Goal: Download file/media

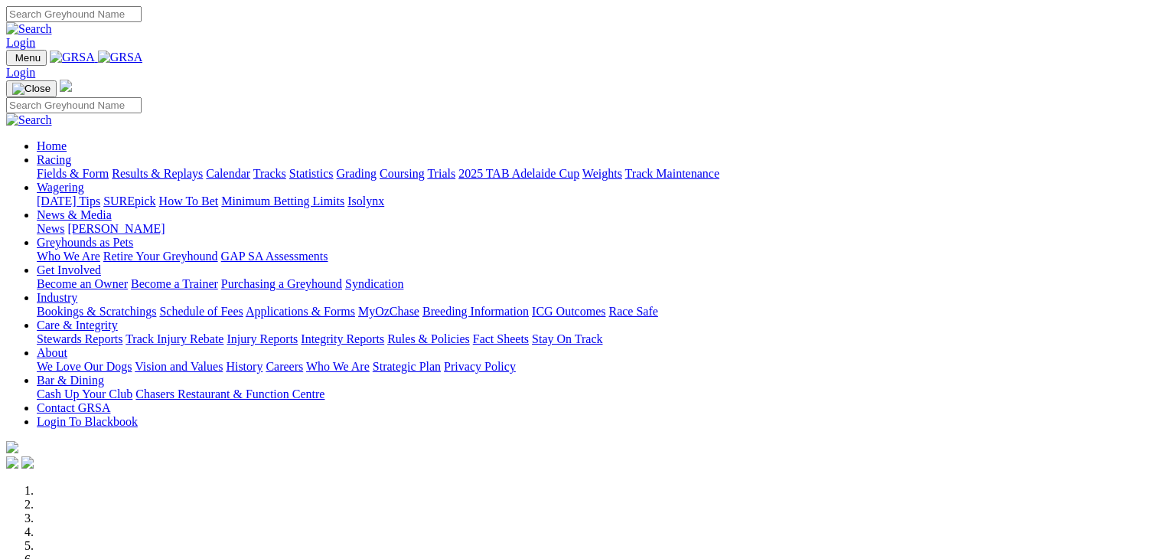
scroll to position [354, 0]
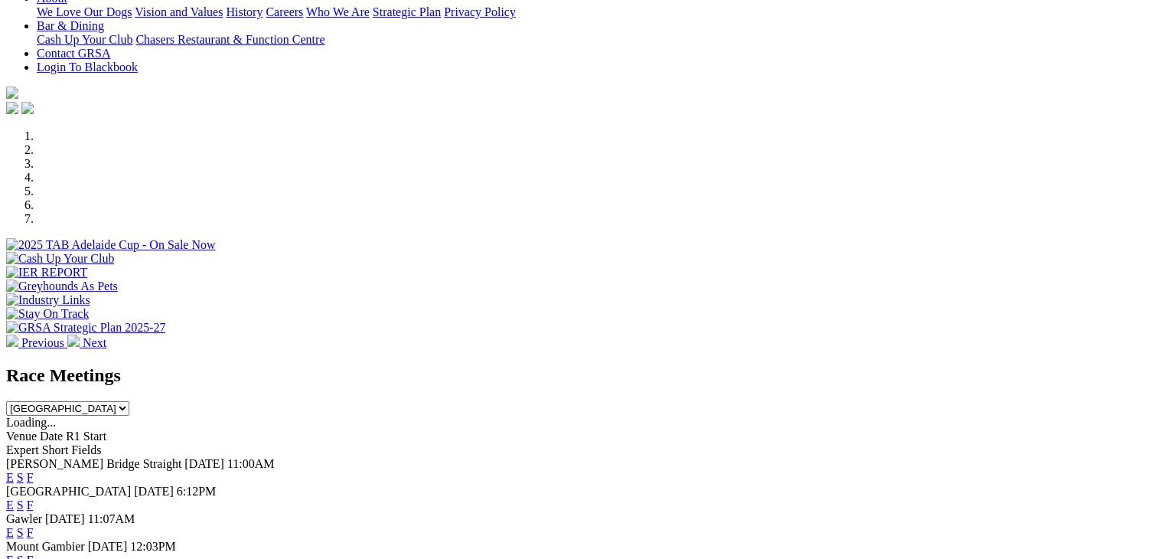
click at [746, 365] on div "Race Meetings South Australia New South Wales Northern Territory Queensland Tas…" at bounding box center [582, 390] width 1152 height 51
click at [129, 401] on select "South Australia New South Wales Northern Territory Queensland Tasmania Victoria…" at bounding box center [67, 408] width 123 height 15
click at [106, 429] on span "R1 Start" at bounding box center [86, 435] width 41 height 13
click at [34, 471] on link "F" at bounding box center [30, 477] width 7 height 13
click at [34, 498] on link "F" at bounding box center [30, 504] width 7 height 13
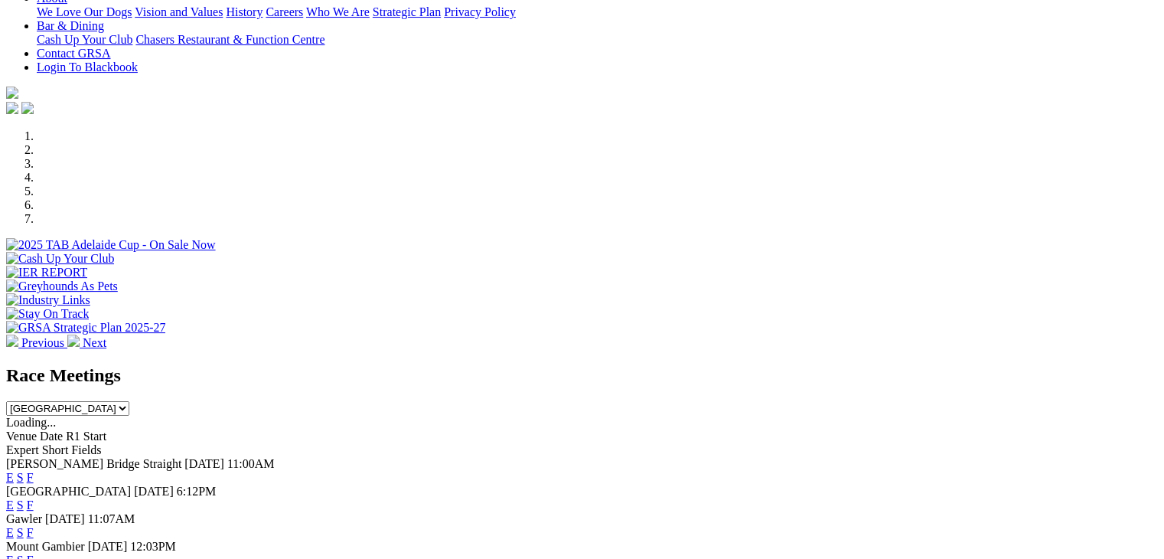
click at [129, 401] on select "South Australia New South Wales Northern Territory Queensland Tasmania Victoria…" at bounding box center [67, 408] width 123 height 15
click at [34, 471] on link "F" at bounding box center [30, 477] width 7 height 13
click at [34, 498] on link "F" at bounding box center [30, 504] width 7 height 13
click at [34, 526] on link "F" at bounding box center [30, 532] width 7 height 13
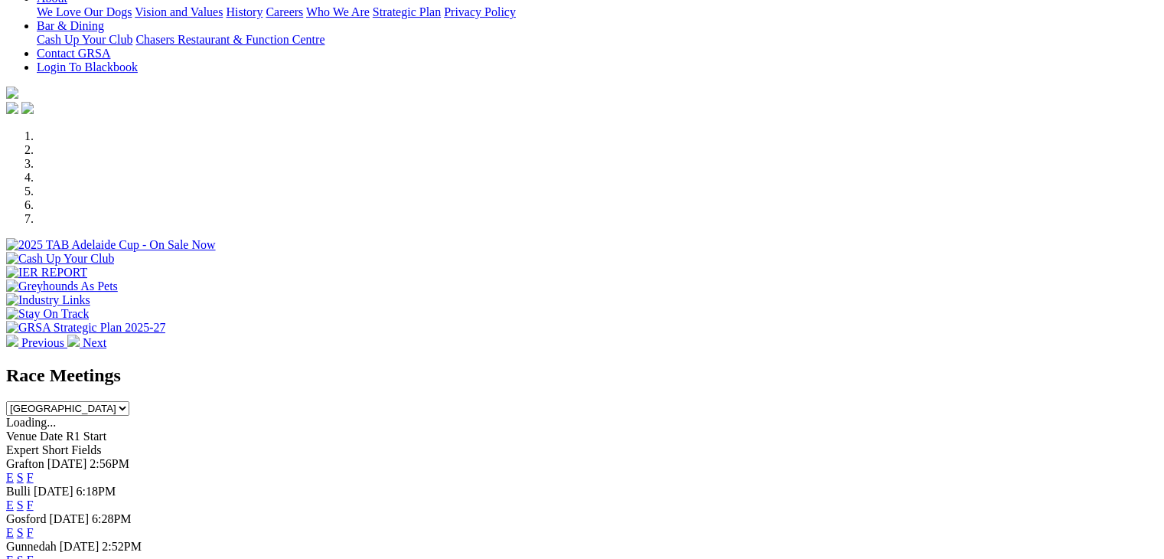
click at [129, 401] on select "South Australia New South Wales Northern Territory Queensland Tasmania Victoria…" at bounding box center [67, 408] width 123 height 15
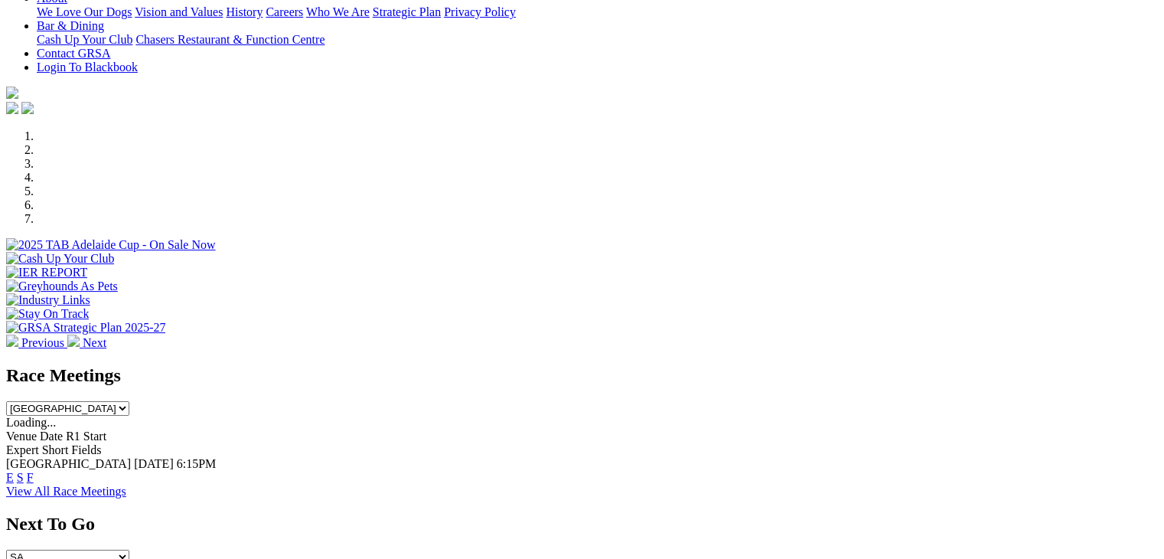
click at [129, 401] on select "South Australia New South Wales Northern Territory Queensland Tasmania Victoria…" at bounding box center [67, 408] width 123 height 15
click at [34, 471] on link "F" at bounding box center [30, 477] width 7 height 13
click at [34, 498] on link "F" at bounding box center [30, 504] width 7 height 13
click at [129, 401] on select "South Australia New South Wales Northern Territory Queensland Tasmania Victoria…" at bounding box center [67, 408] width 123 height 15
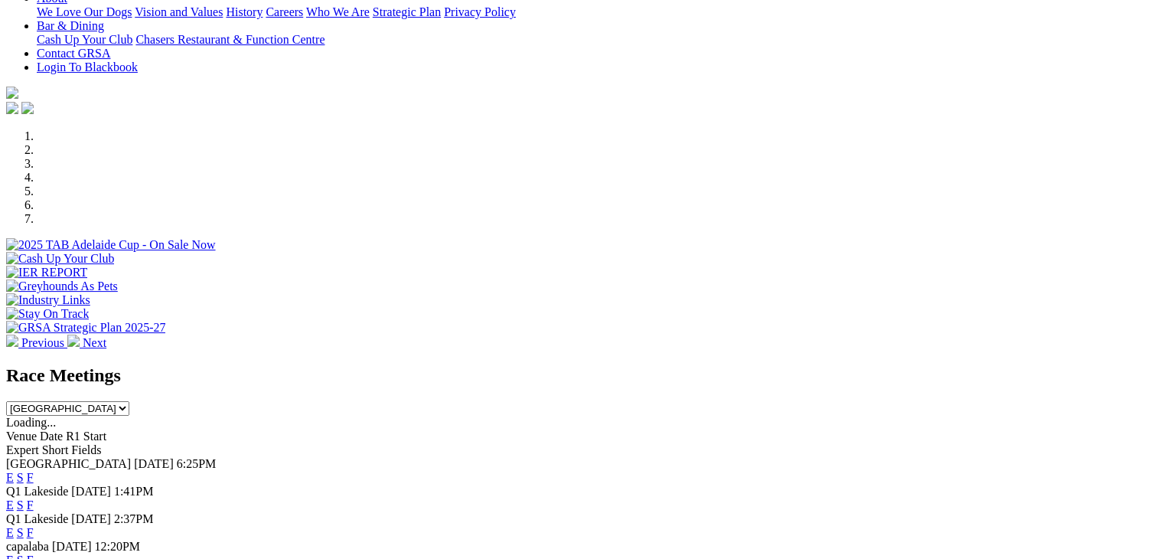
click at [129, 401] on select "South Australia New South Wales Northern Territory Queensland Tasmania Victoria…" at bounding box center [67, 408] width 123 height 15
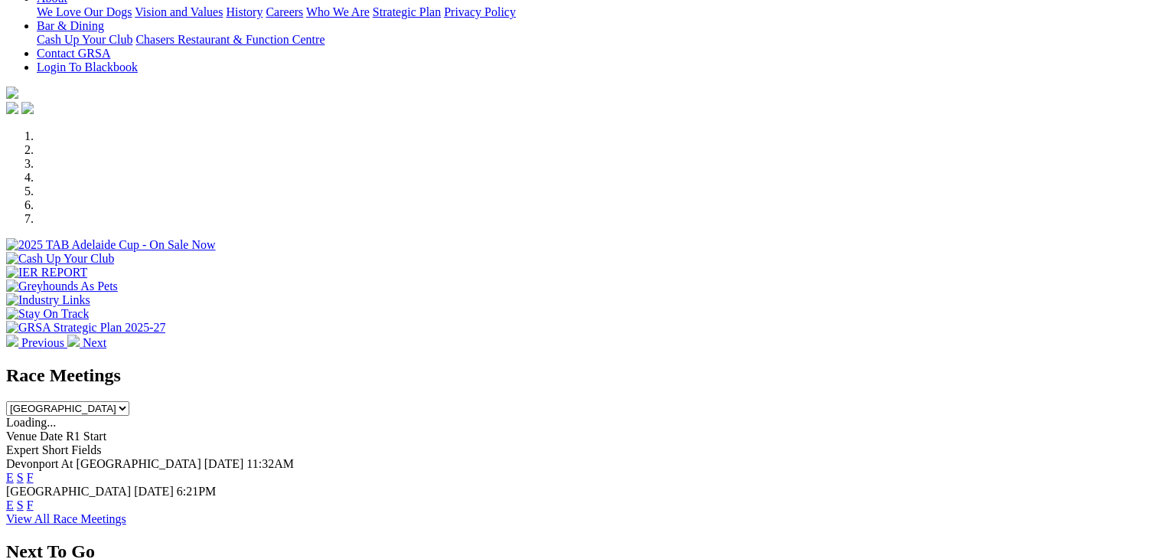
click at [34, 471] on link "F" at bounding box center [30, 477] width 7 height 13
click at [129, 401] on select "South Australia New South Wales Northern Territory Queensland Tasmania Victoria…" at bounding box center [67, 408] width 123 height 15
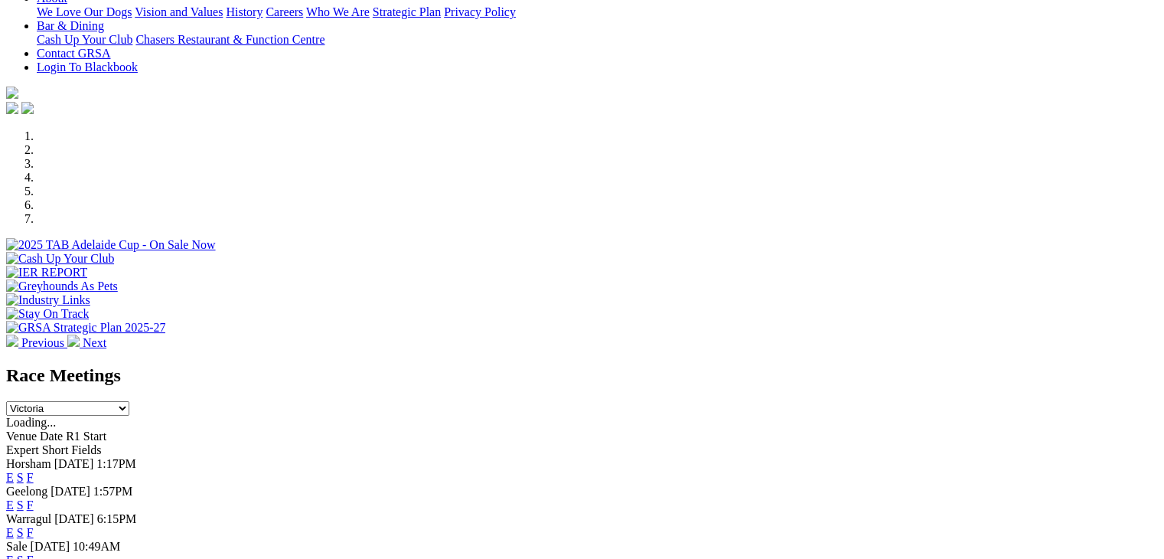
click at [34, 471] on link "F" at bounding box center [30, 477] width 7 height 13
click at [34, 498] on link "F" at bounding box center [30, 504] width 7 height 13
click at [34, 526] on link "F" at bounding box center [30, 532] width 7 height 13
click at [129, 401] on select "South Australia New South Wales Northern Territory Queensland Tasmania Victoria…" at bounding box center [67, 408] width 123 height 15
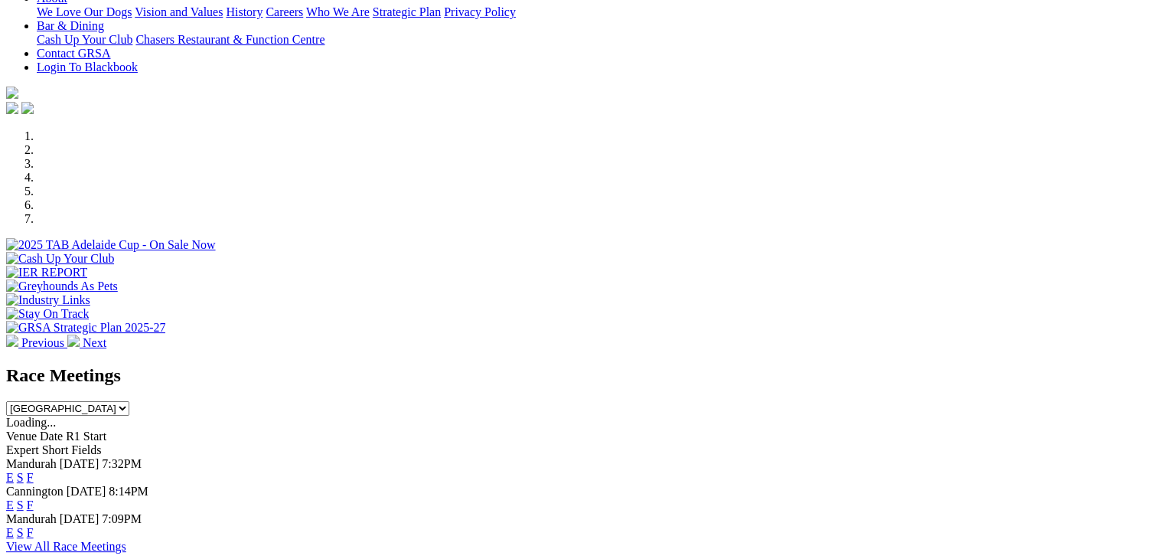
click at [34, 471] on link "F" at bounding box center [30, 477] width 7 height 13
click at [129, 401] on select "South Australia New South Wales Northern Territory Queensland Tasmania Victoria…" at bounding box center [67, 408] width 123 height 15
select select "NSW"
click at [129, 401] on select "South Australia New South Wales Northern Territory Queensland Tasmania Victoria…" at bounding box center [67, 408] width 123 height 15
click at [34, 526] on link "F" at bounding box center [30, 532] width 7 height 13
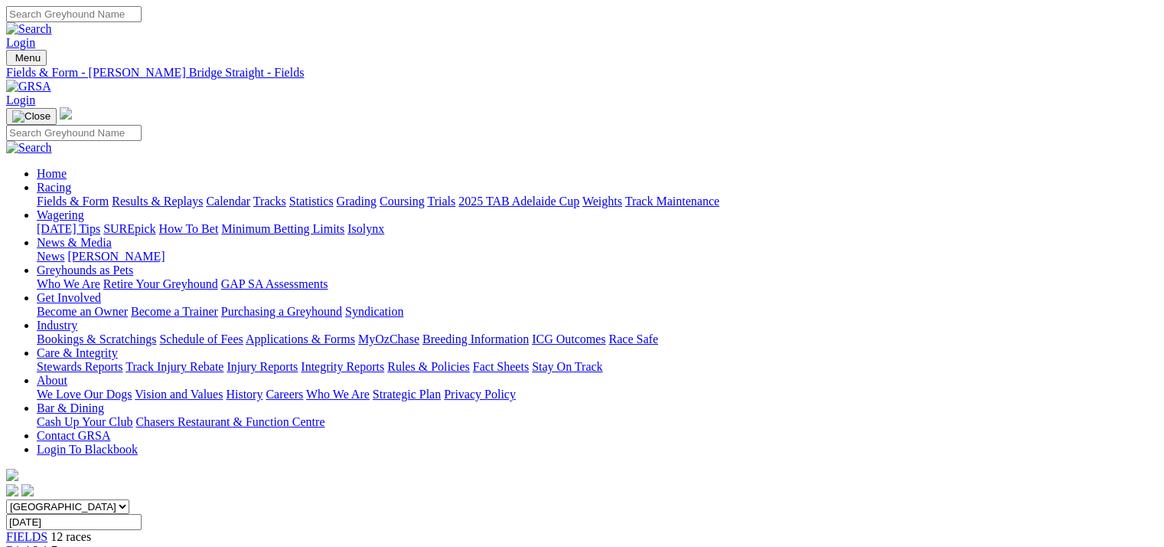
click at [828, 205] on link "CSV (Excel)" at bounding box center [797, 198] width 63 height 13
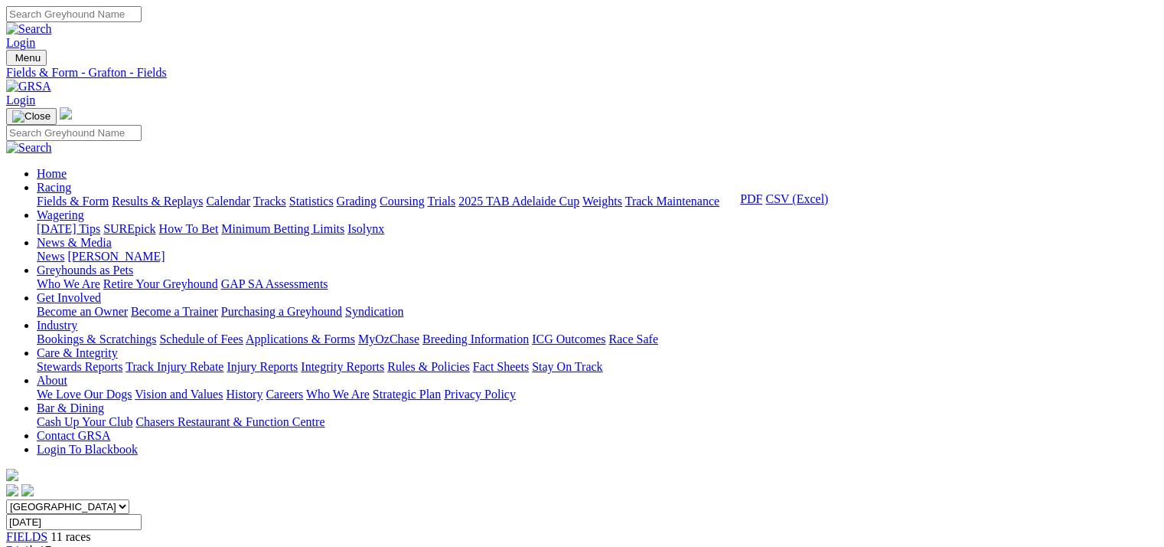
click at [828, 205] on link "CSV (Excel)" at bounding box center [797, 198] width 63 height 13
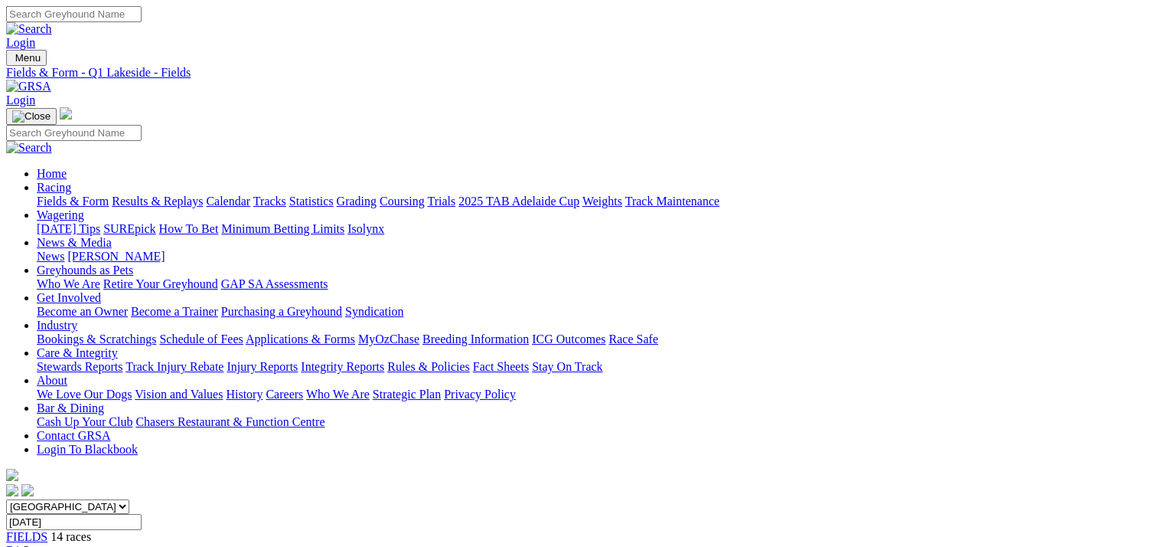
click at [828, 205] on link "CSV (Excel)" at bounding box center [797, 198] width 63 height 13
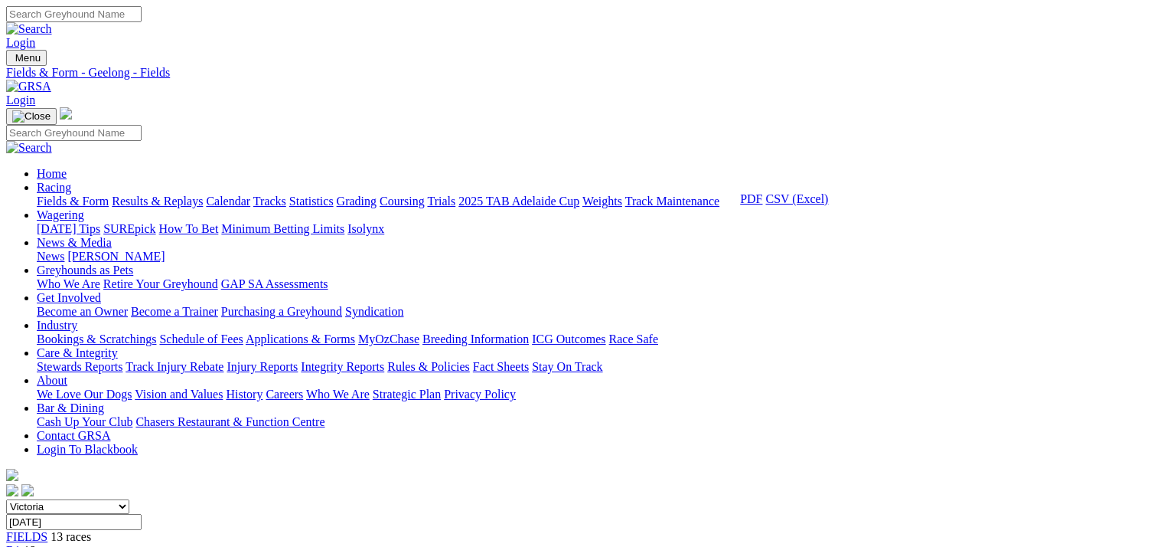
click at [828, 205] on link "CSV (Excel)" at bounding box center [797, 198] width 63 height 13
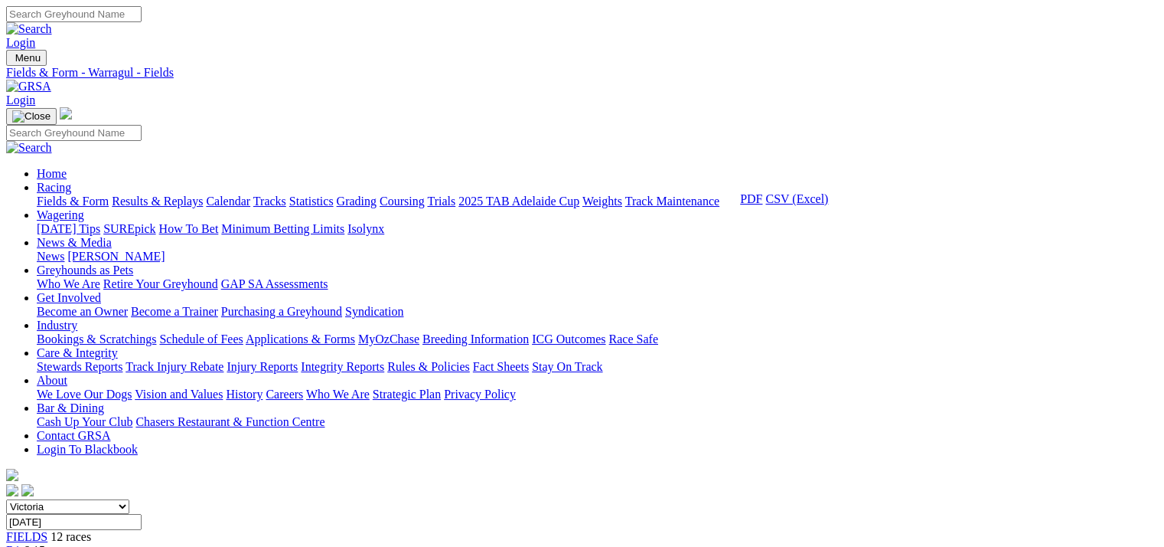
click at [828, 205] on link "CSV (Excel)" at bounding box center [797, 198] width 63 height 13
click at [828, 199] on link "CSV (Excel)" at bounding box center [797, 192] width 63 height 13
